Goal: Task Accomplishment & Management: Manage account settings

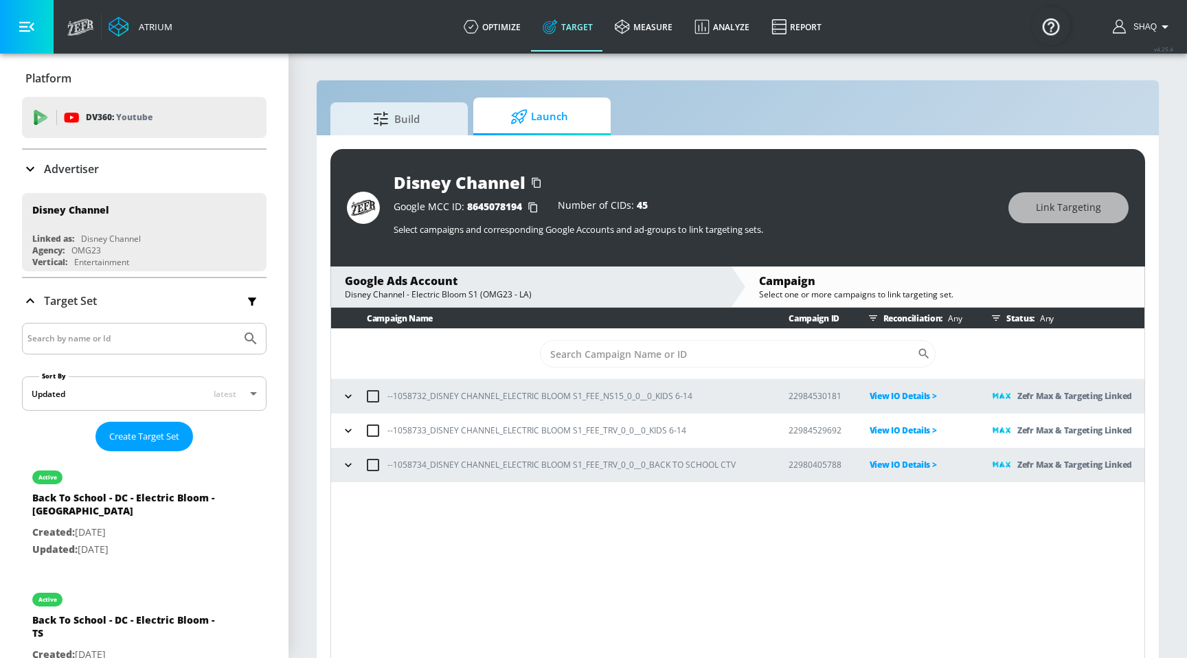
click at [350, 471] on icon "button" at bounding box center [348, 465] width 14 height 14
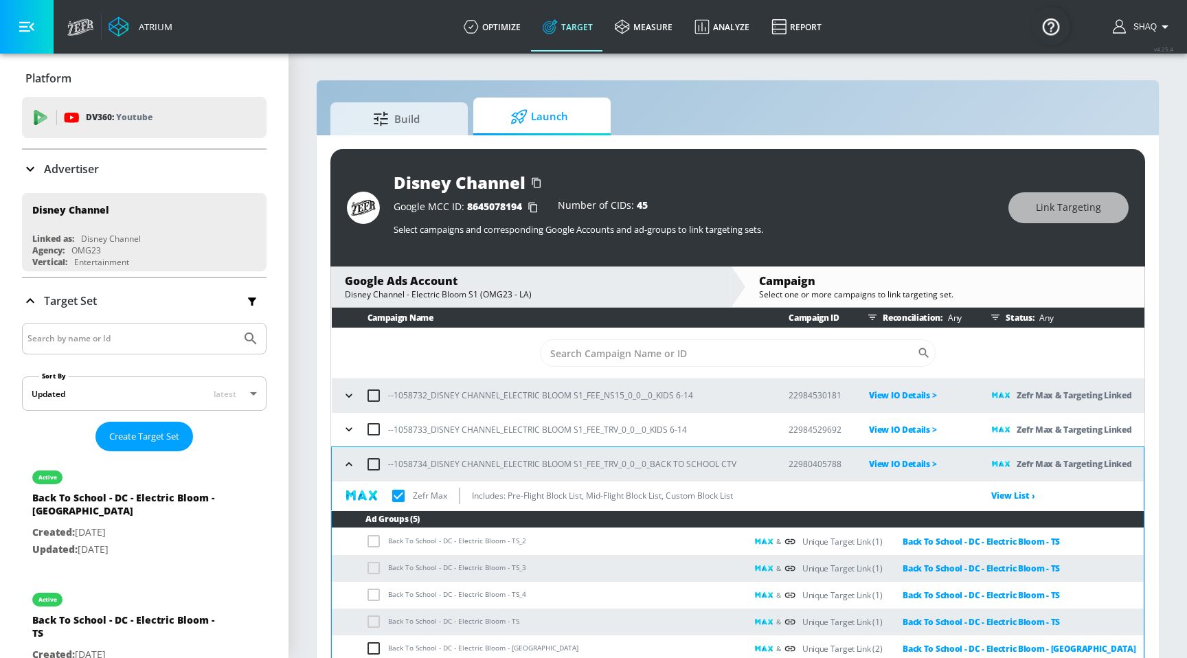
scroll to position [20, 0]
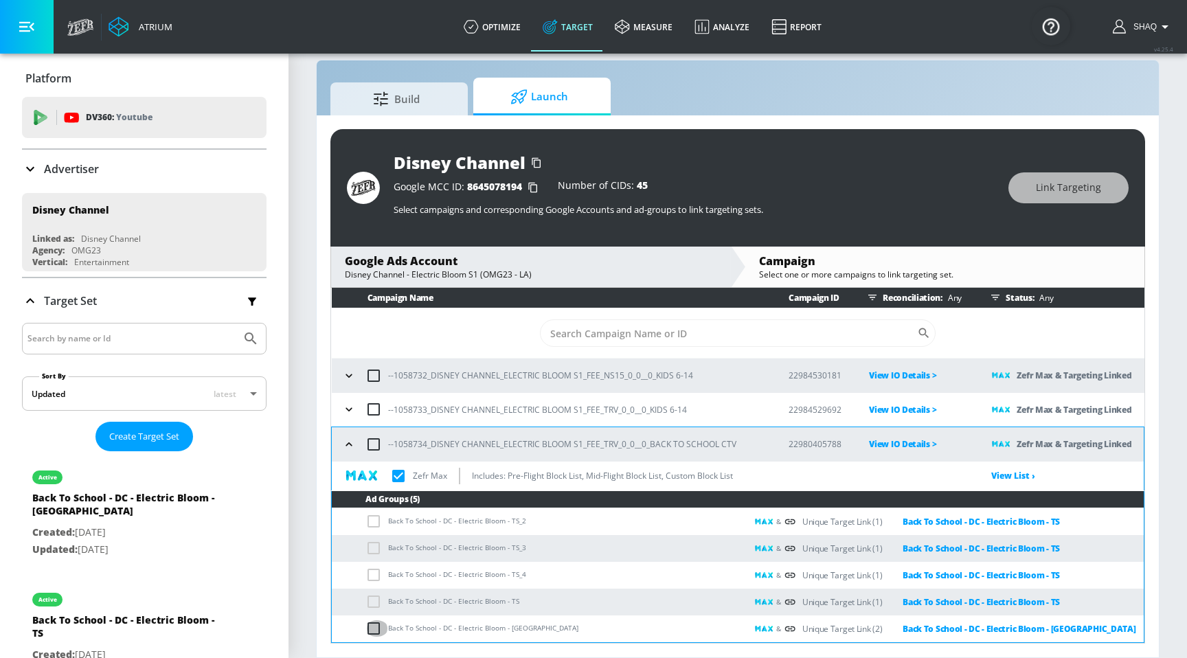
click at [374, 630] on input "checkbox" at bounding box center [376, 628] width 23 height 16
checkbox input "true"
click at [374, 630] on input "checkbox" at bounding box center [376, 628] width 23 height 16
checkbox input "false"
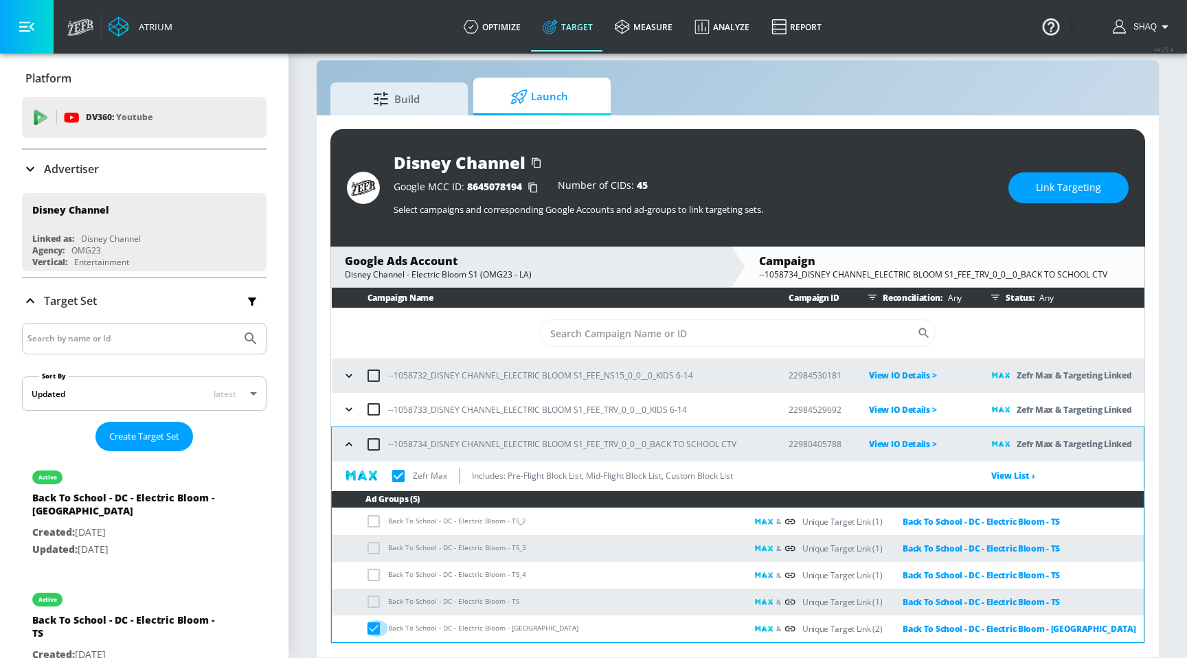
checkbox input "true"
click at [374, 630] on input "checkbox" at bounding box center [376, 628] width 23 height 16
checkbox input "true"
click at [370, 627] on input "checkbox" at bounding box center [376, 628] width 23 height 16
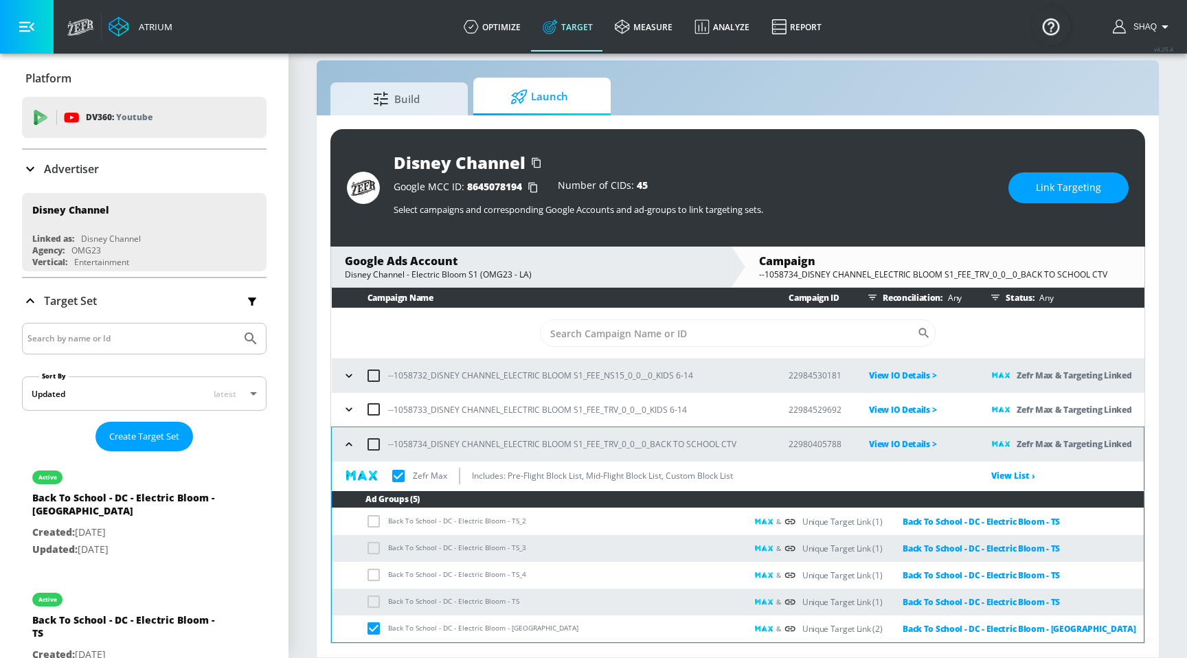
checkbox input "false"
checkbox input "true"
click at [357, 414] on button "button" at bounding box center [349, 409] width 21 height 21
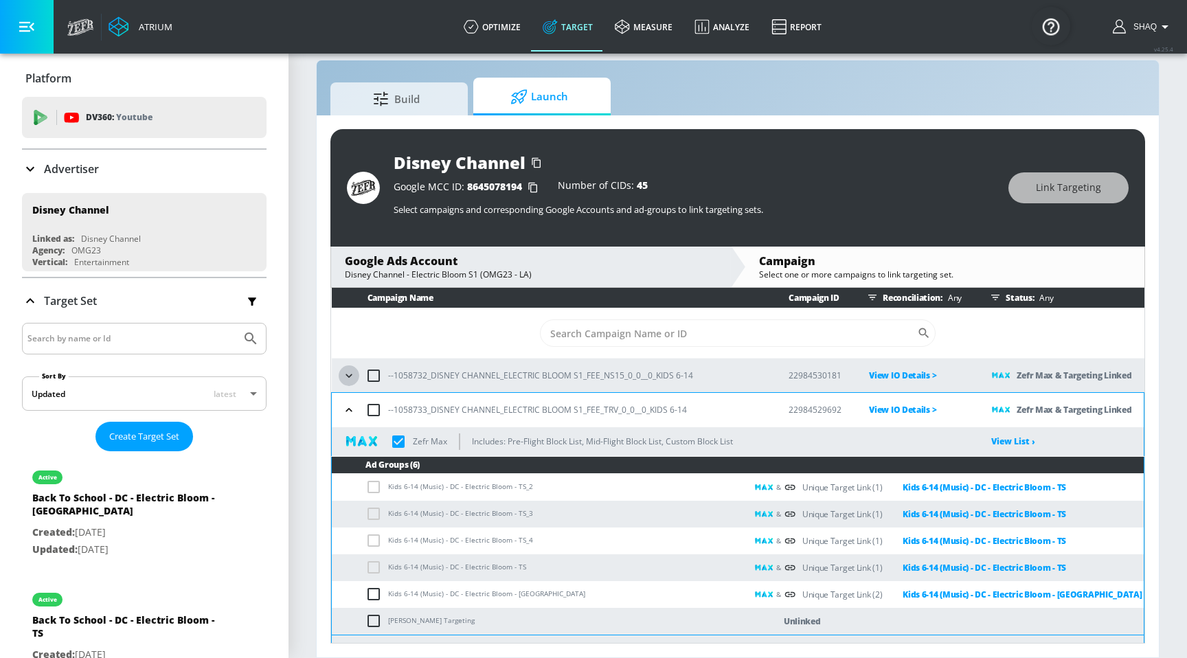
click at [350, 378] on icon "button" at bounding box center [349, 376] width 14 height 14
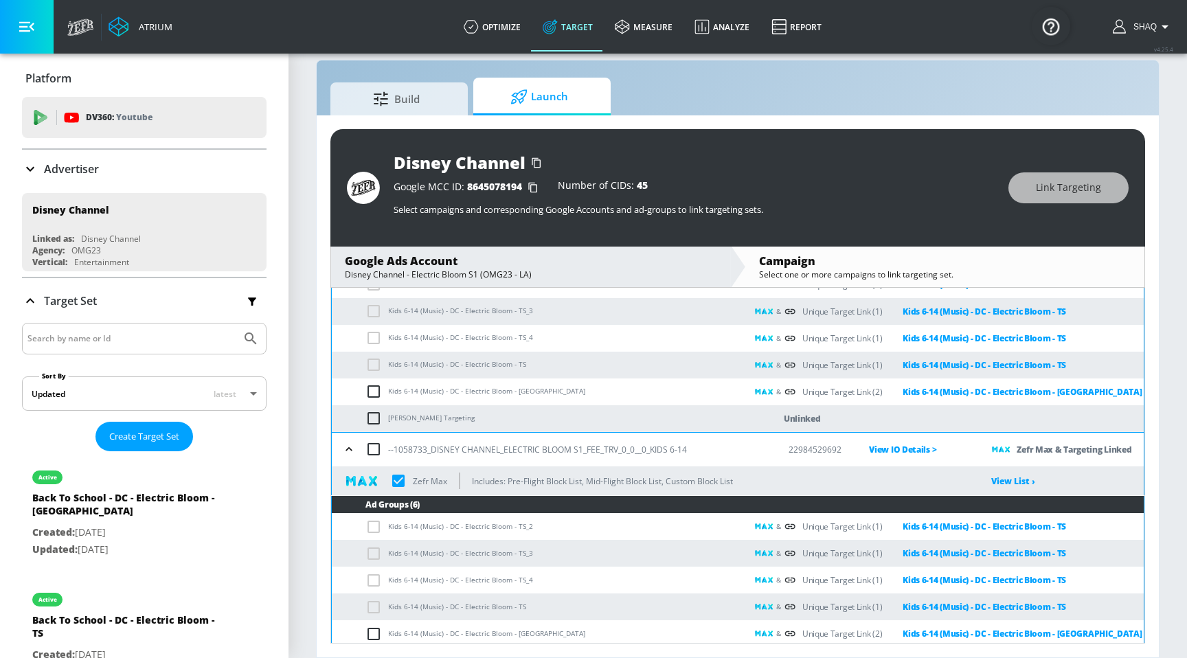
scroll to position [168, 0]
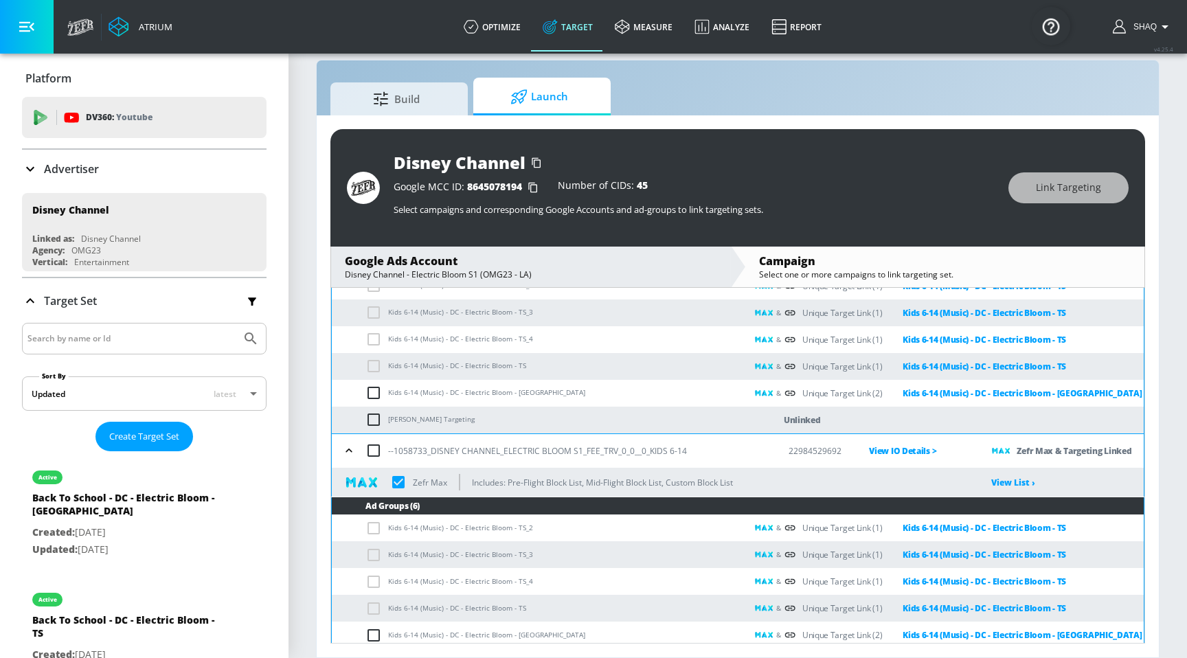
checkbox input "true"
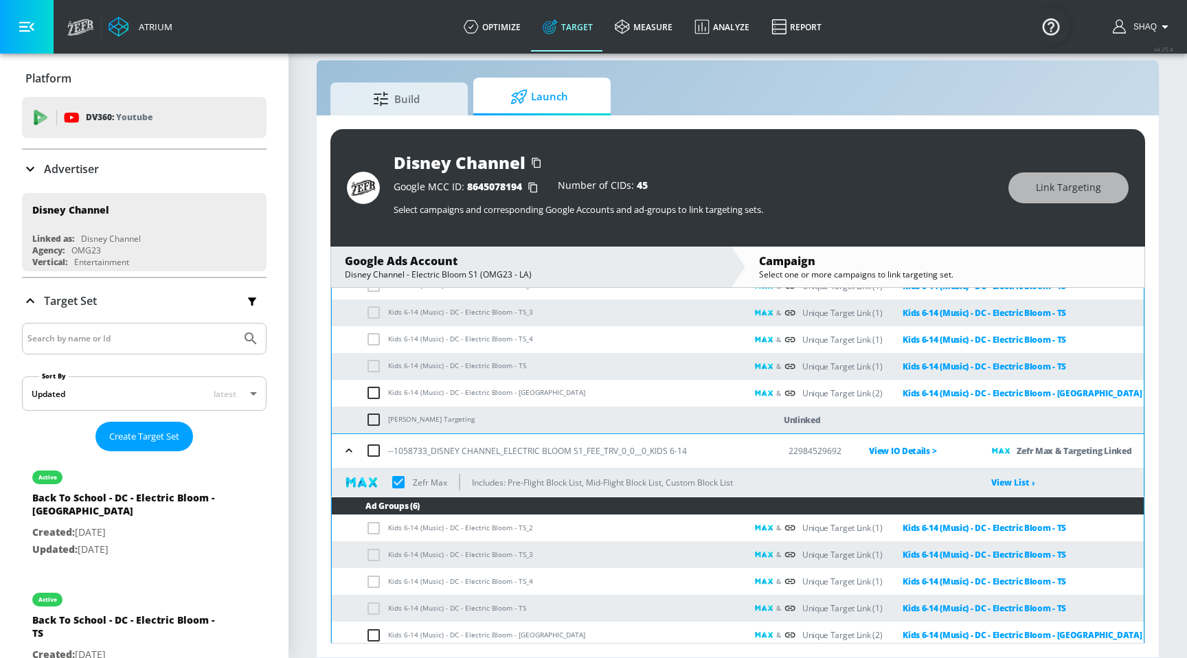
checkbox input "true"
